Goal: Check status: Check status

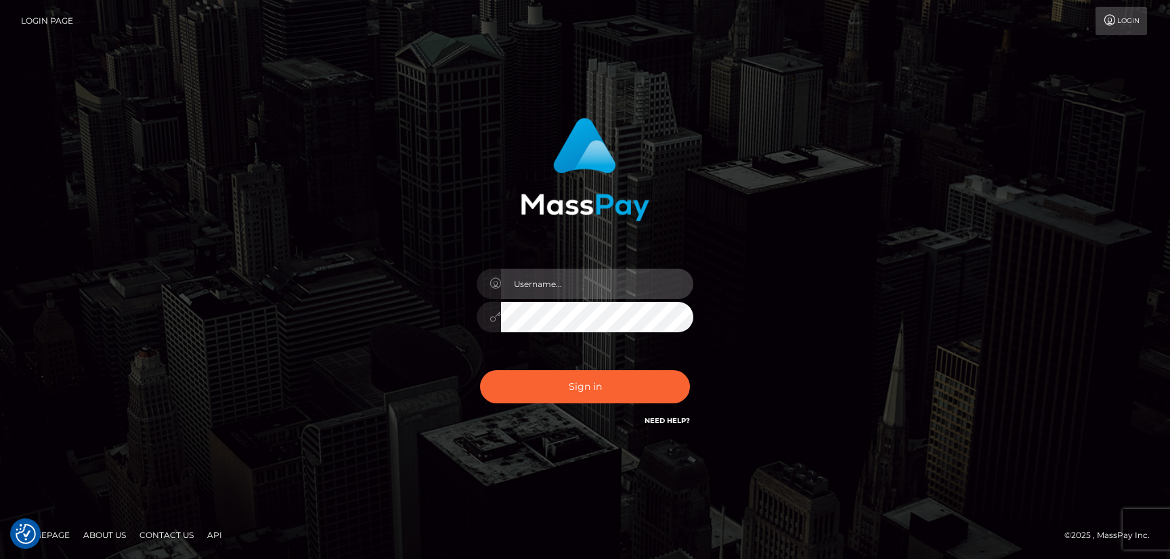
type input "hello.feetfinder"
click at [598, 286] on input "hello.feetfinder" at bounding box center [597, 284] width 192 height 30
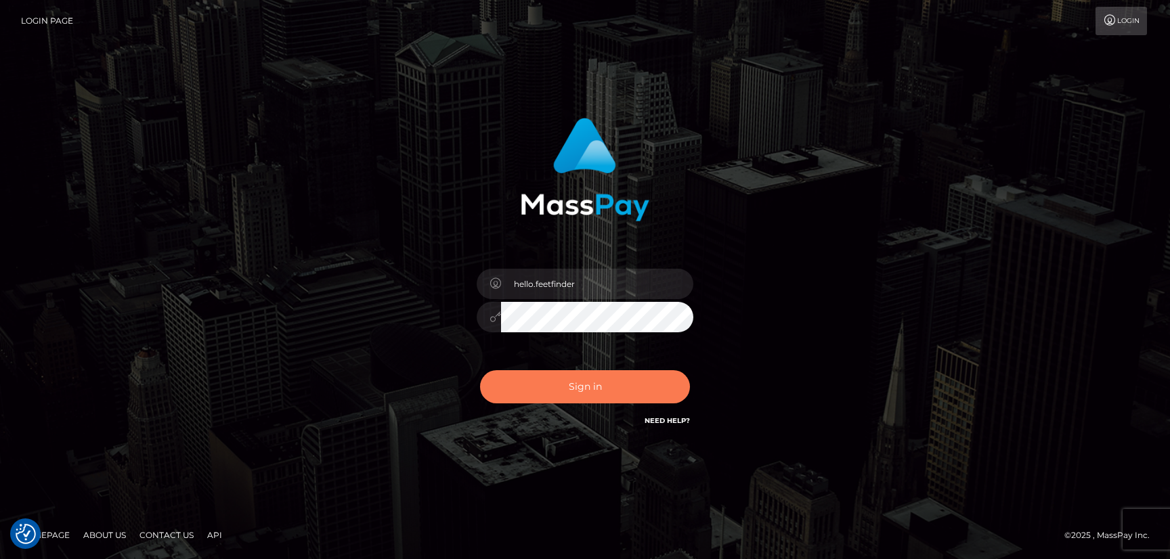
click at [591, 388] on button "Sign in" at bounding box center [585, 386] width 210 height 33
type input "hello.feetfinder"
click at [629, 374] on button "Sign in" at bounding box center [585, 386] width 210 height 33
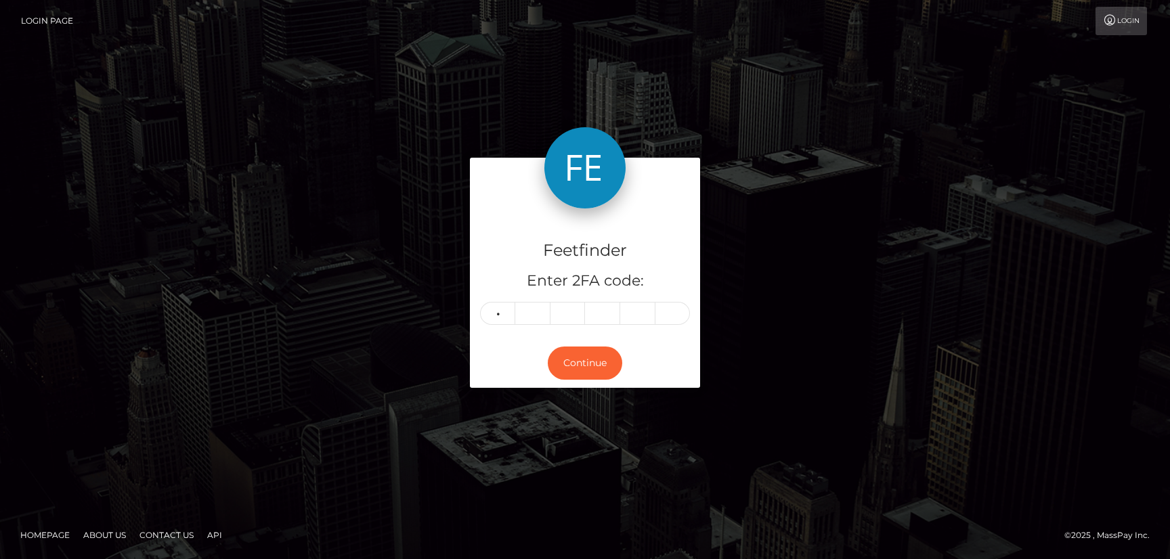
type input "8"
type input "6"
type input "0"
type input "3"
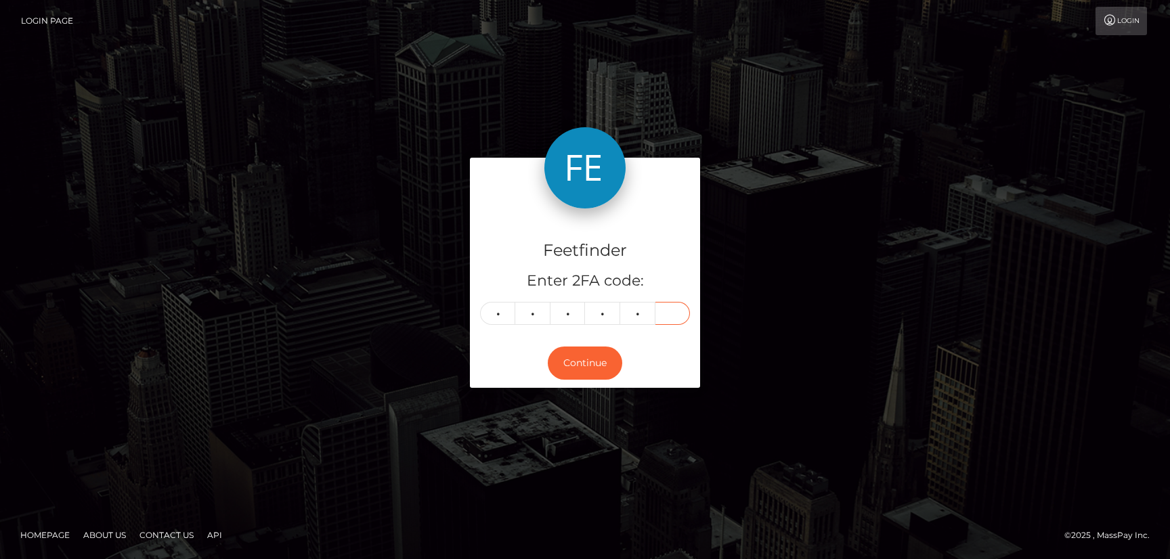
type input "0"
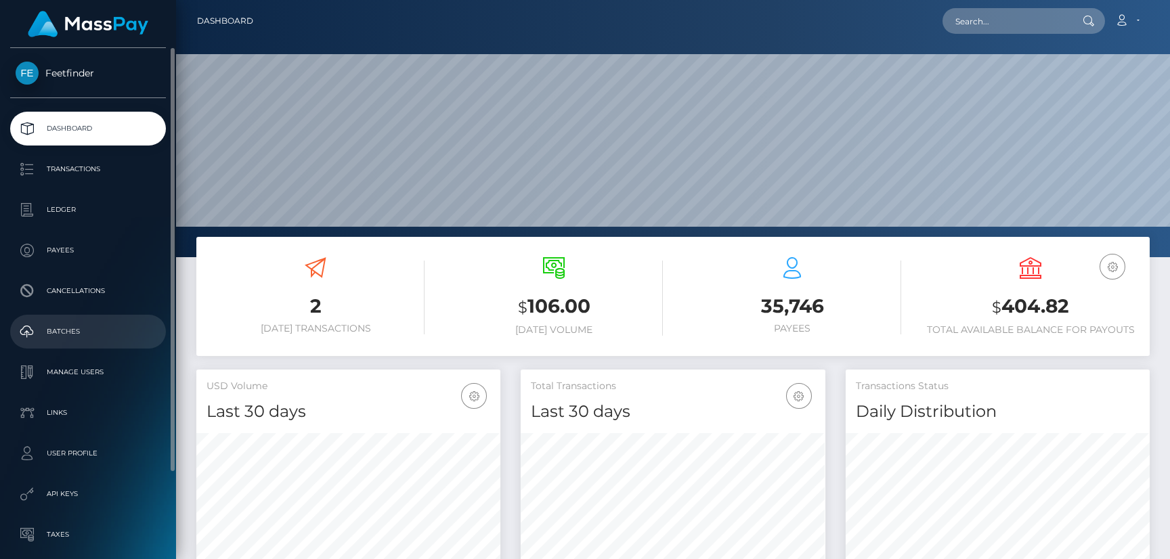
scroll to position [240, 304]
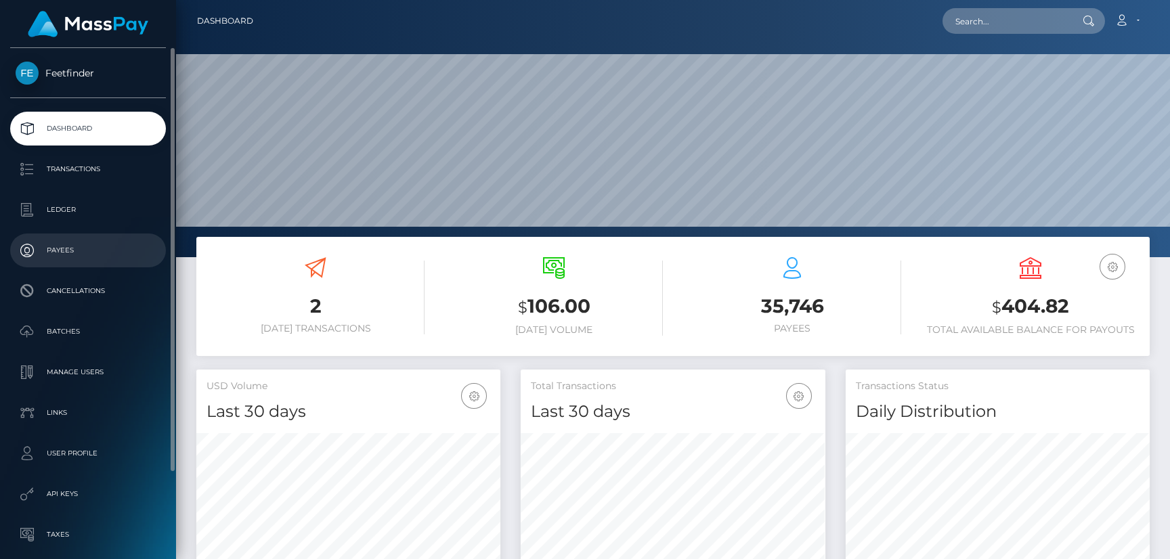
click at [53, 245] on p "Payees" at bounding box center [88, 250] width 145 height 20
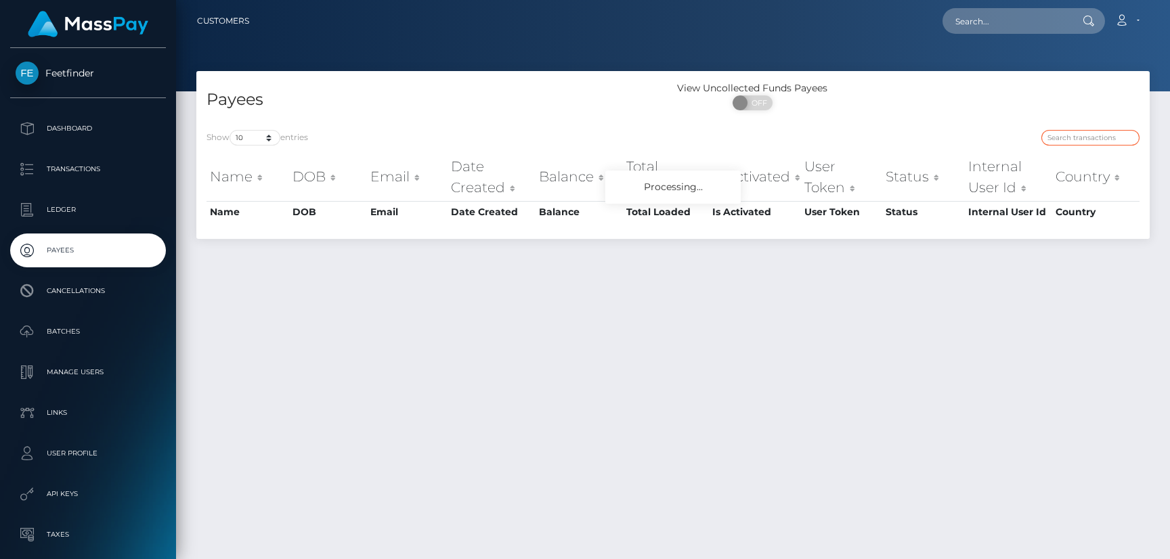
click at [1062, 136] on input "search" at bounding box center [1090, 138] width 98 height 16
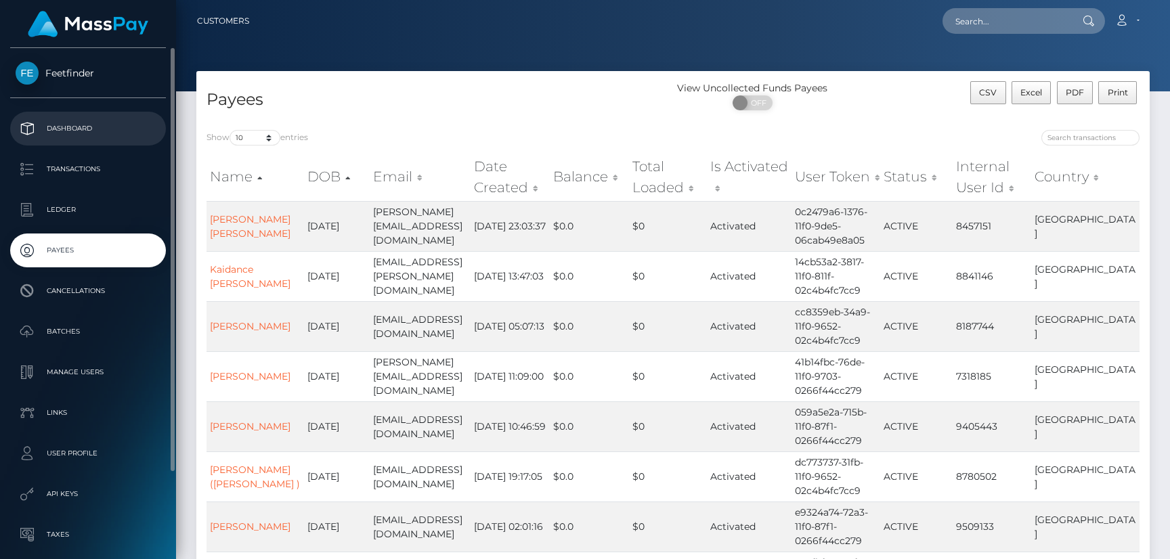
click at [68, 129] on p "Dashboard" at bounding box center [88, 128] width 145 height 20
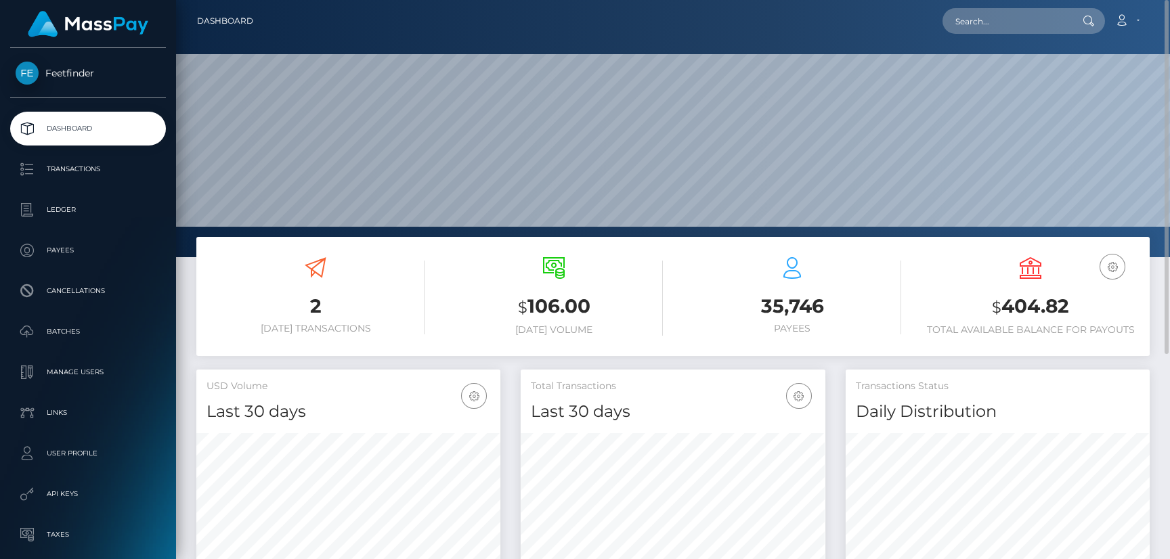
click at [311, 260] on icon at bounding box center [316, 268] width 22 height 22
click at [319, 276] on icon at bounding box center [316, 268] width 22 height 22
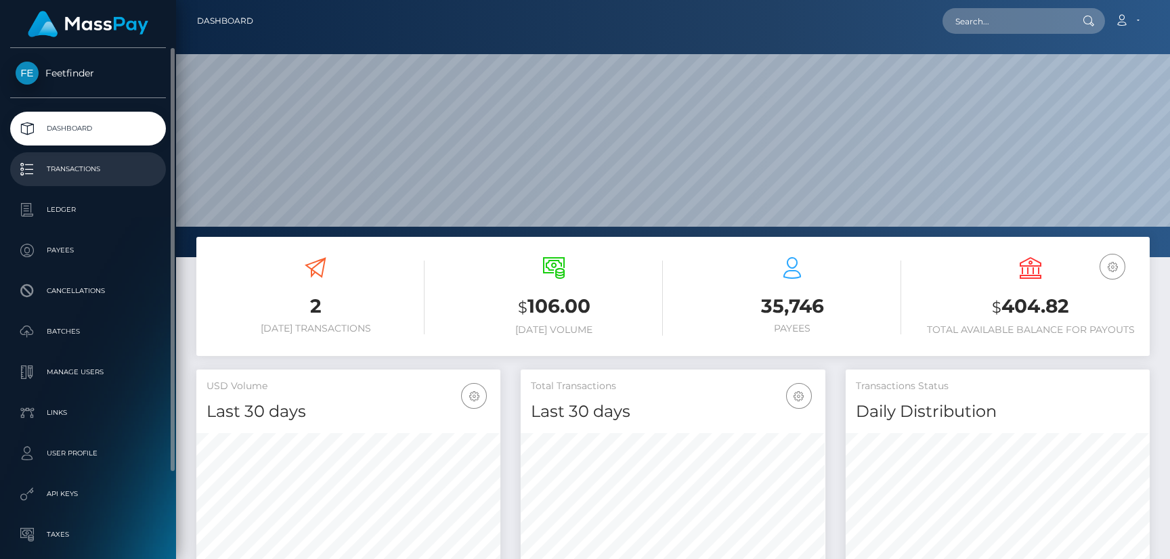
click at [79, 172] on p "Transactions" at bounding box center [88, 169] width 145 height 20
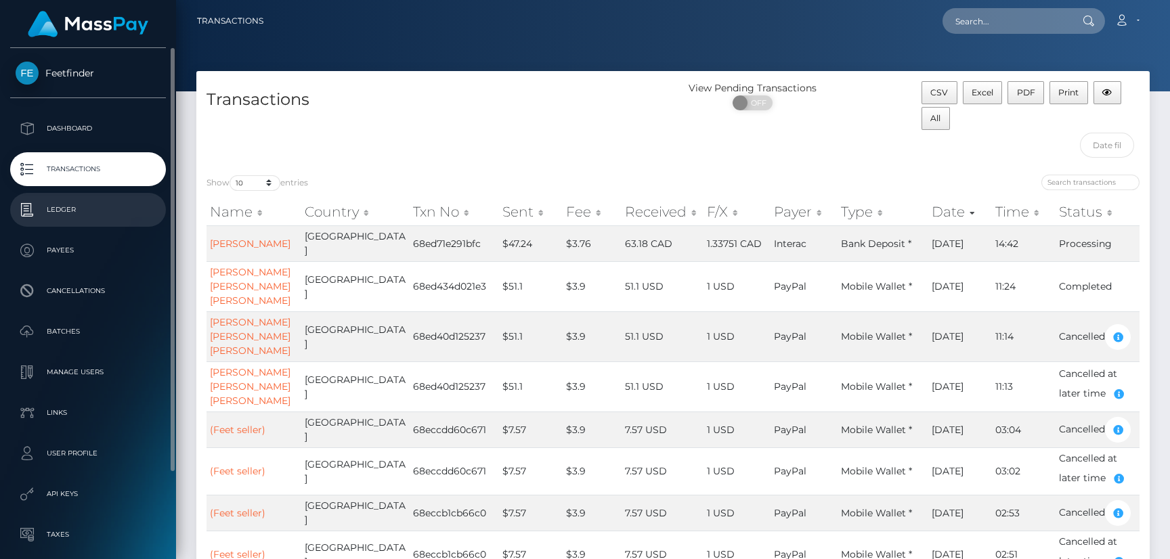
click at [64, 215] on p "Ledger" at bounding box center [88, 210] width 145 height 20
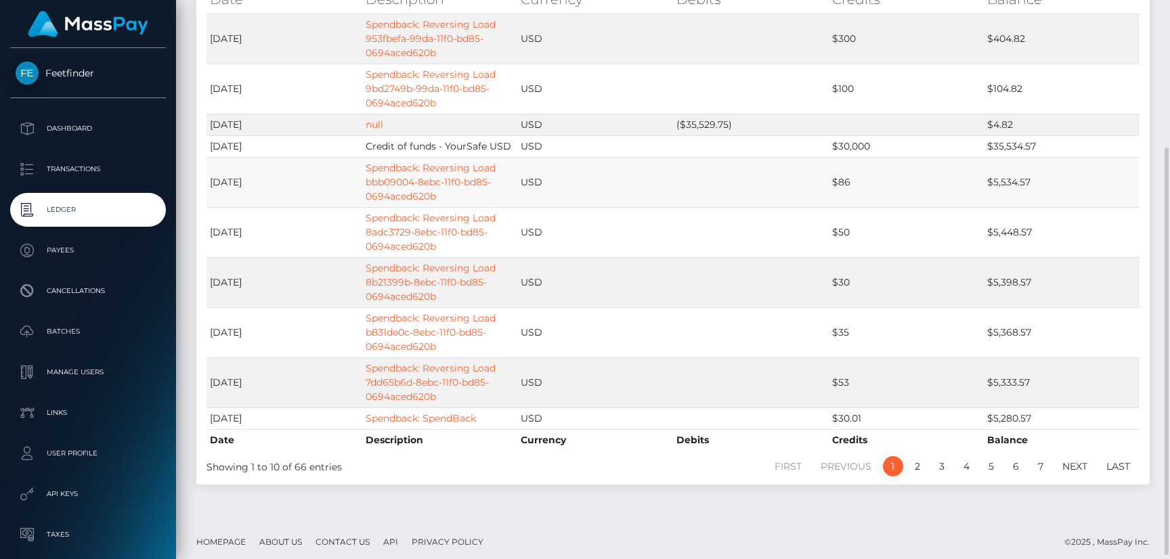
scroll to position [209, 0]
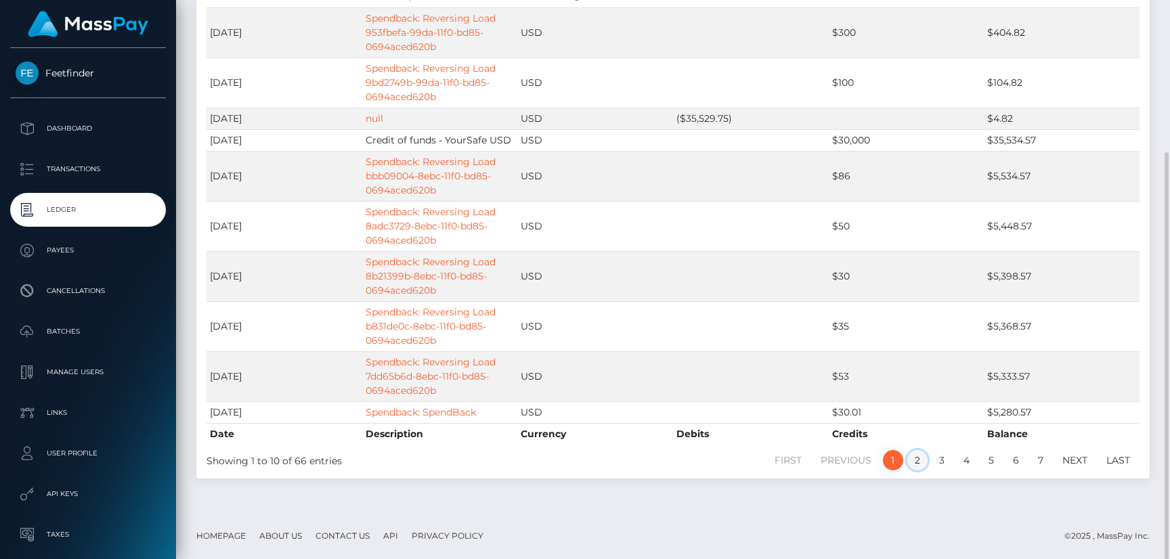
click at [913, 463] on link "2" at bounding box center [917, 460] width 20 height 20
